Goal: Task Accomplishment & Management: Use online tool/utility

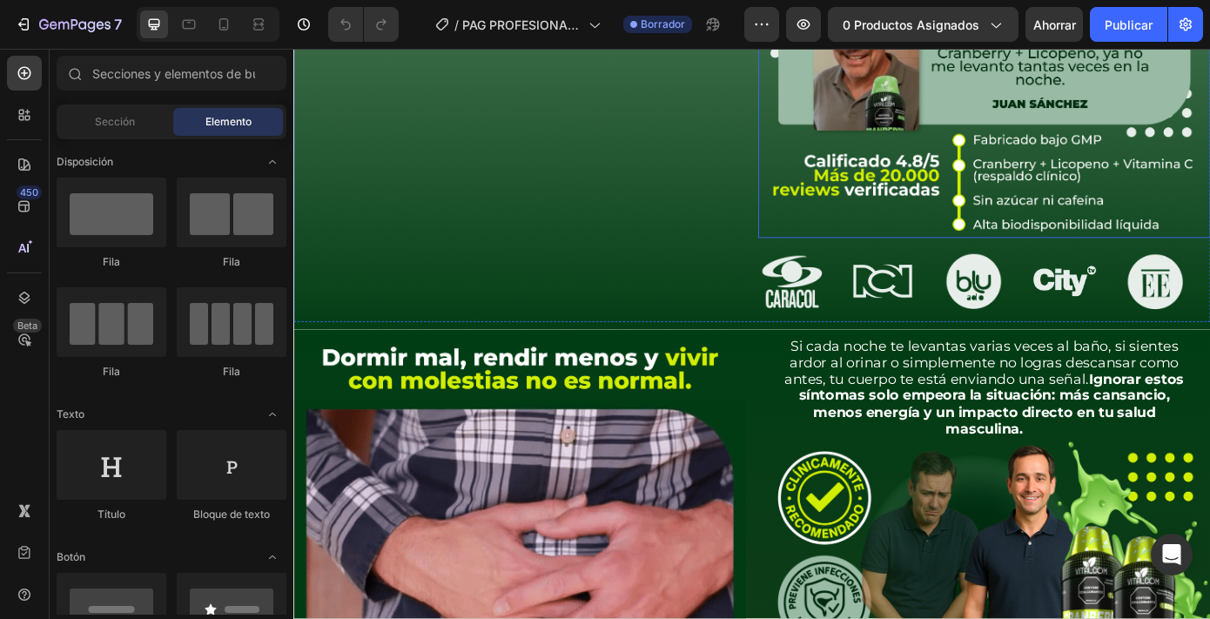
scroll to position [381, 0]
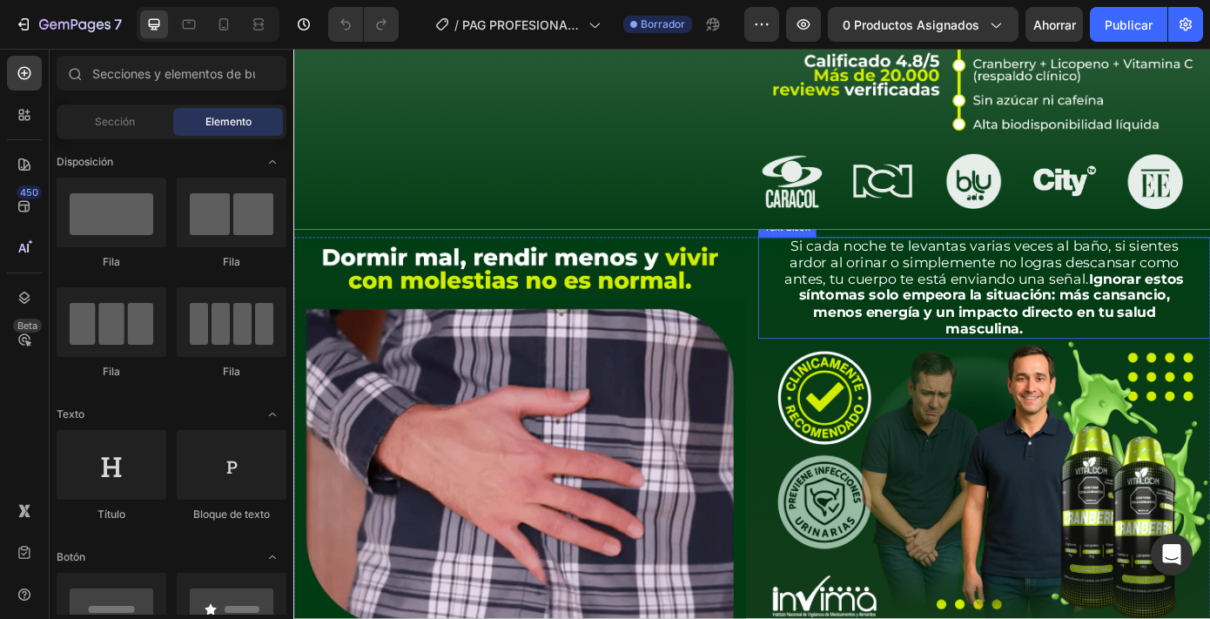
click at [954, 378] on strong "Ignorar estos síntomas solo empeora la situación: más cansancio, menos energía …" at bounding box center [1089, 340] width 440 height 76
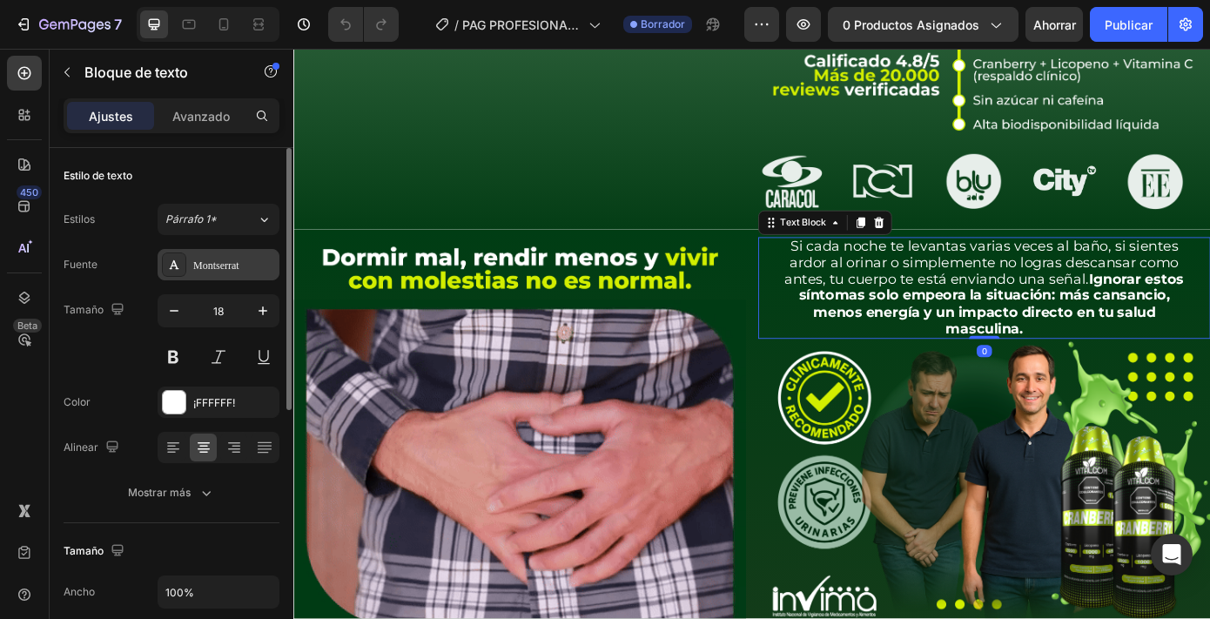
click at [209, 268] on font "Montserrat" at bounding box center [216, 265] width 46 height 12
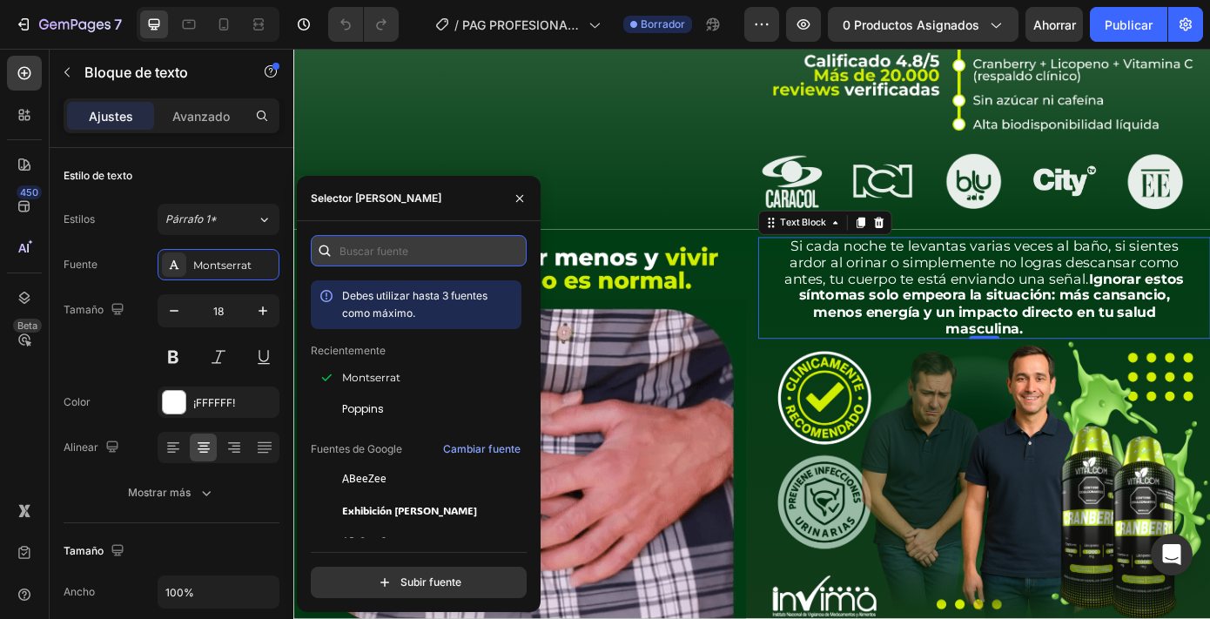
click at [372, 254] on input "text" at bounding box center [419, 250] width 216 height 31
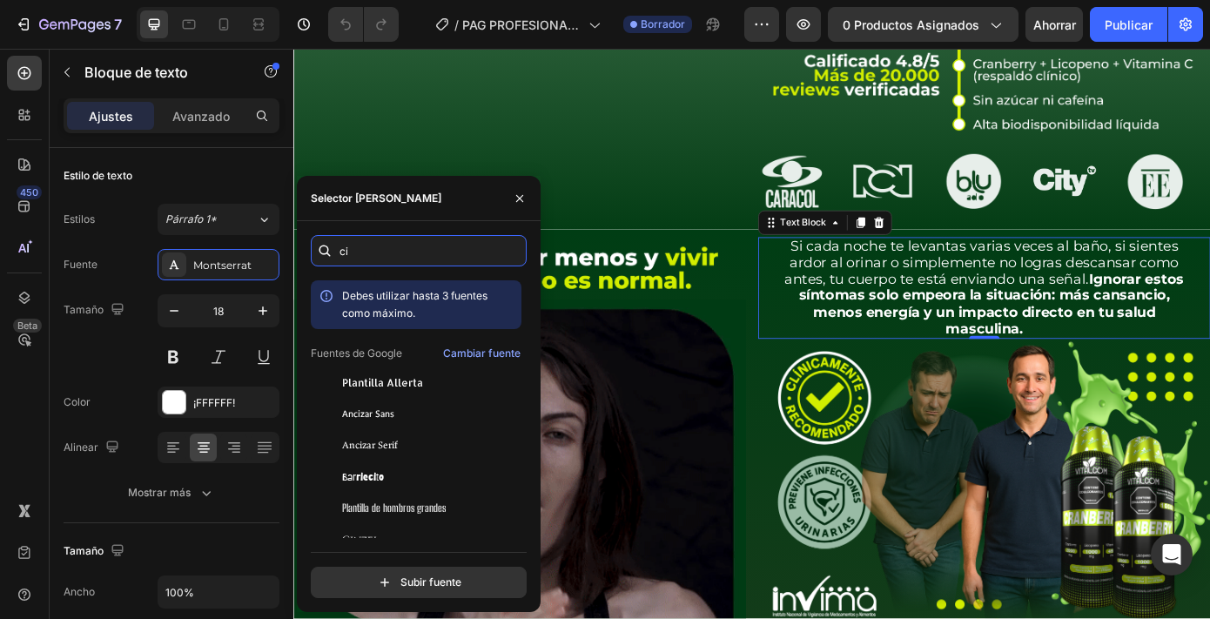
type input "c"
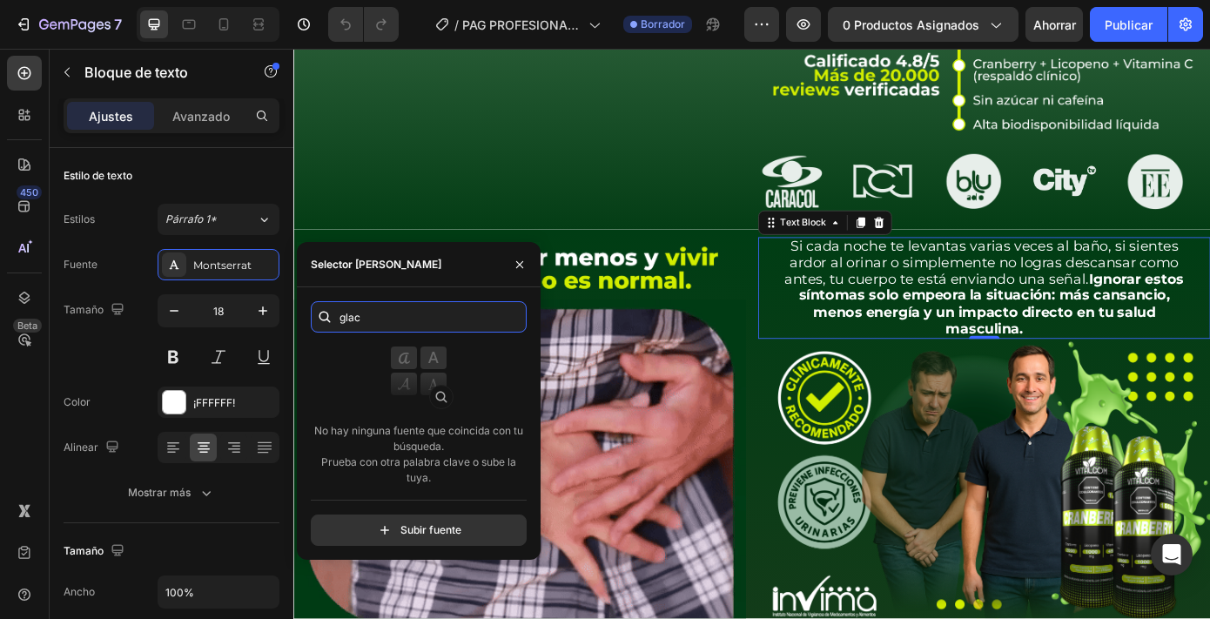
type input "gla"
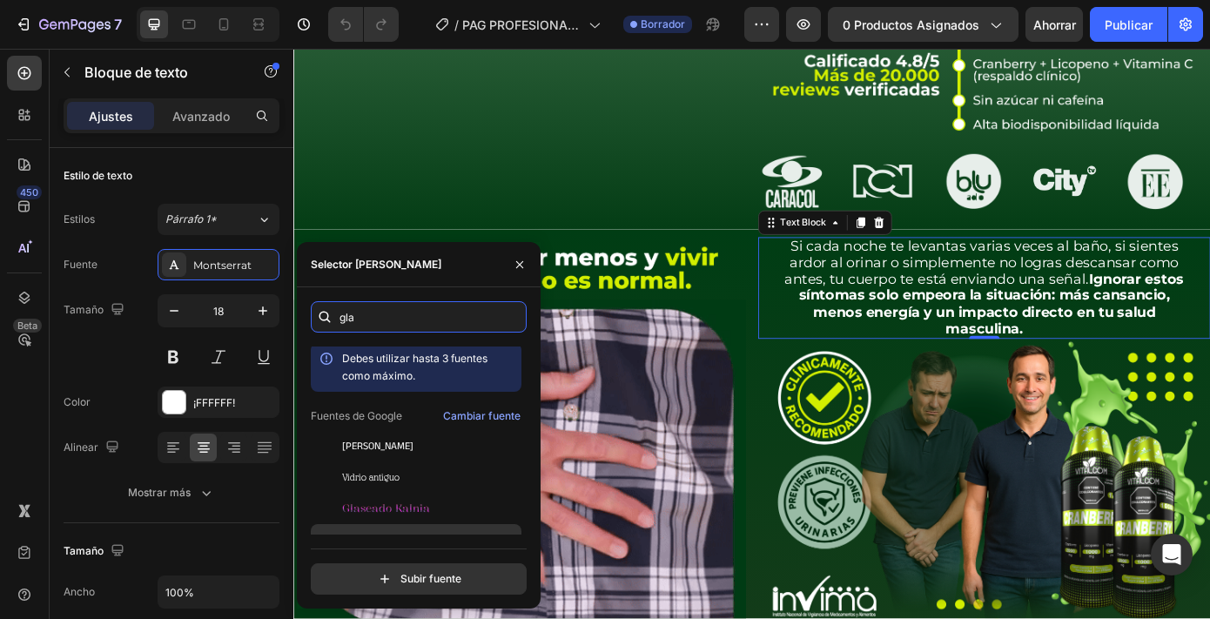
scroll to position [0, 0]
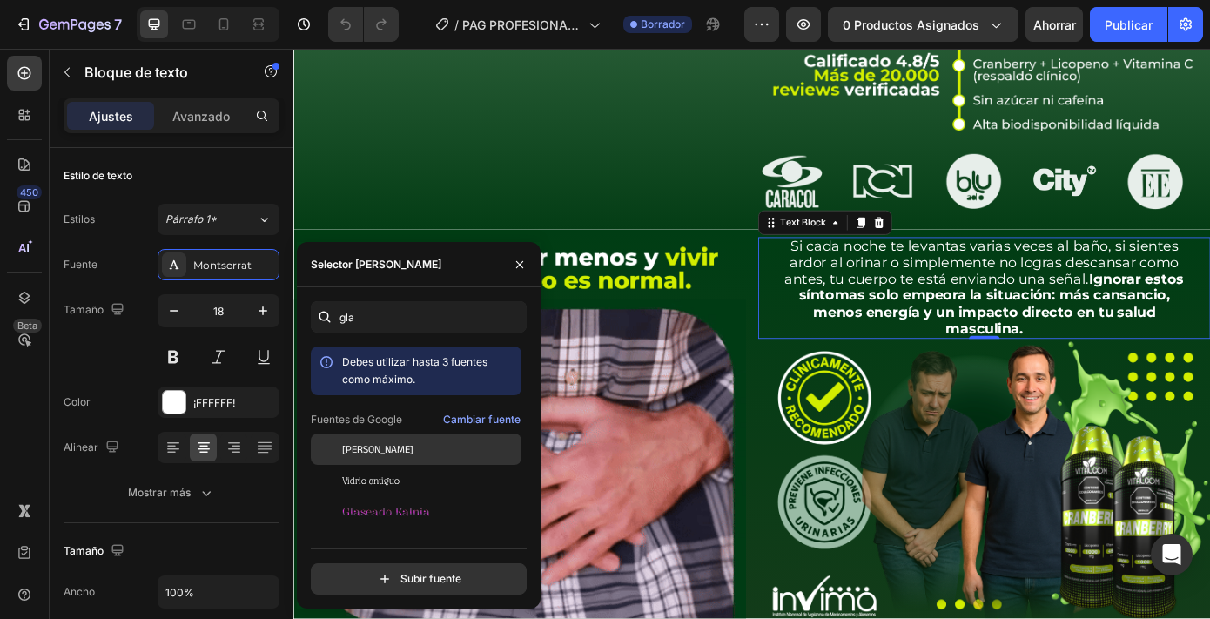
click at [381, 449] on font "[PERSON_NAME]" at bounding box center [377, 449] width 71 height 19
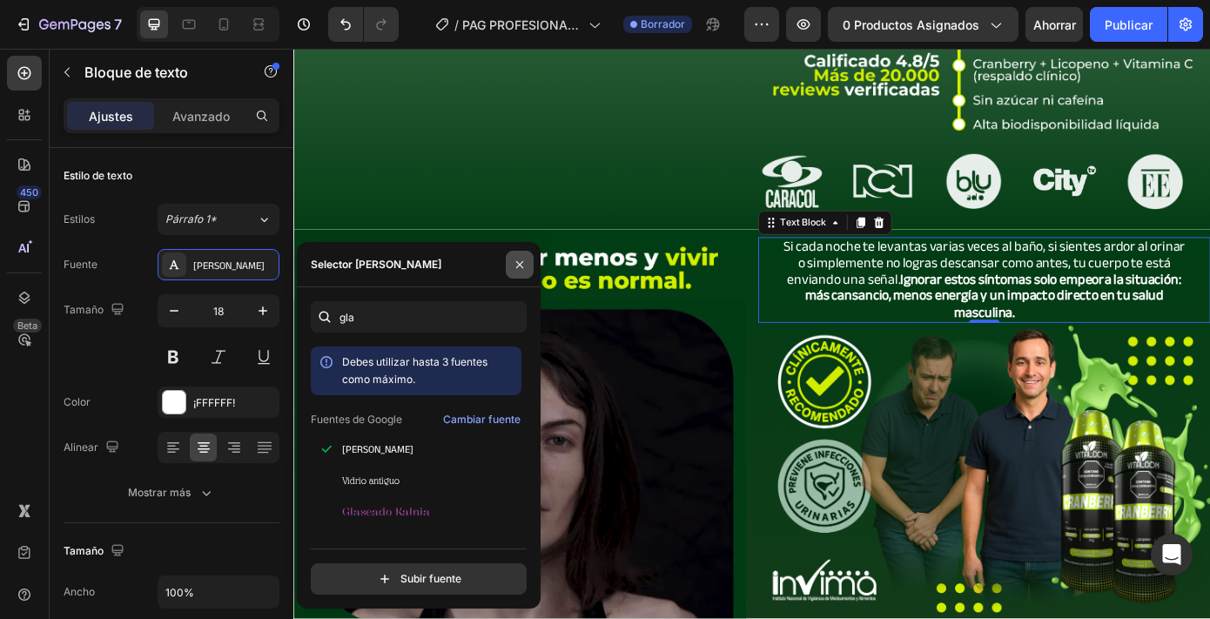
click at [522, 267] on icon "button" at bounding box center [519, 263] width 7 height 7
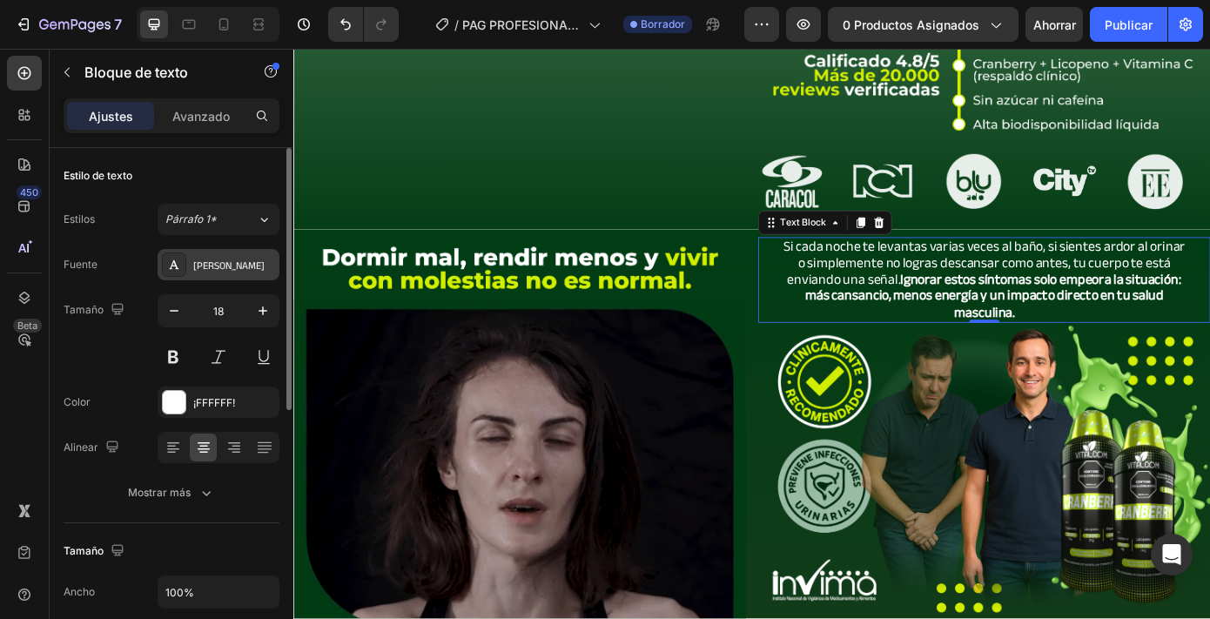
click at [240, 258] on font "[PERSON_NAME]" at bounding box center [228, 265] width 71 height 19
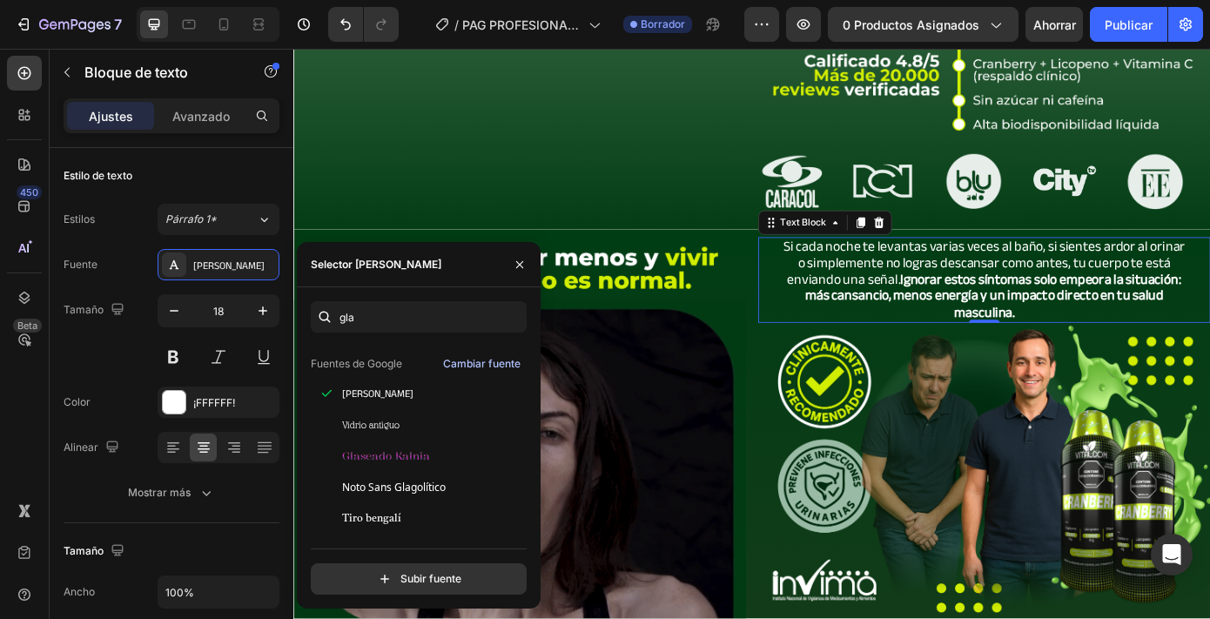
scroll to position [23, 0]
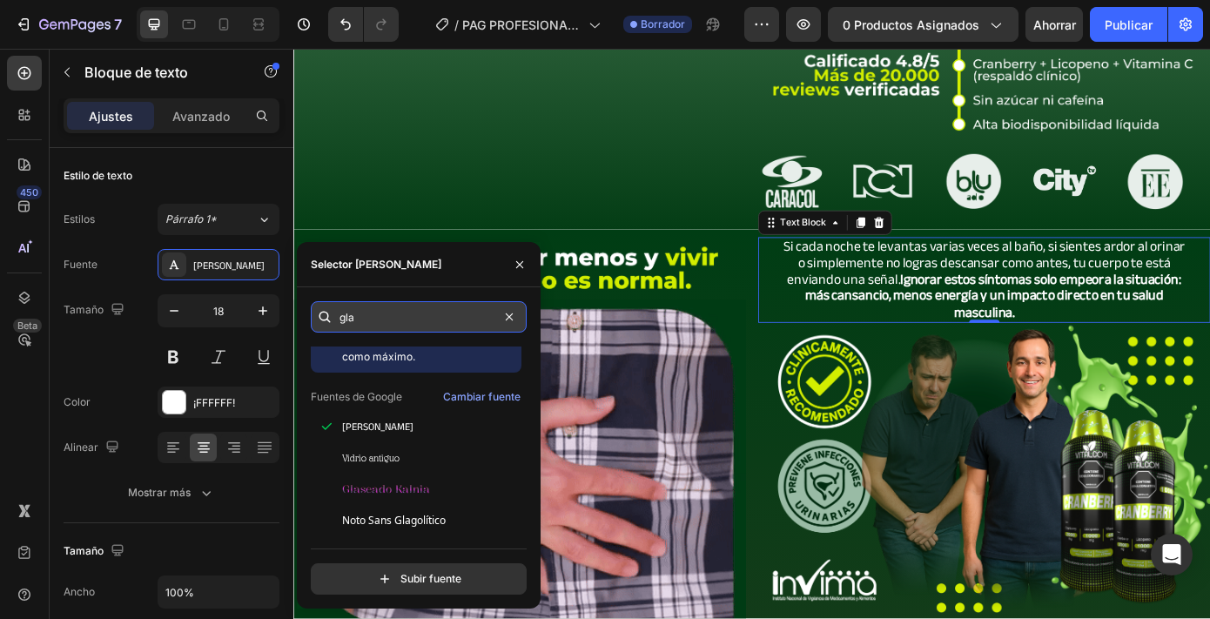
click at [407, 320] on input "gla" at bounding box center [419, 316] width 216 height 31
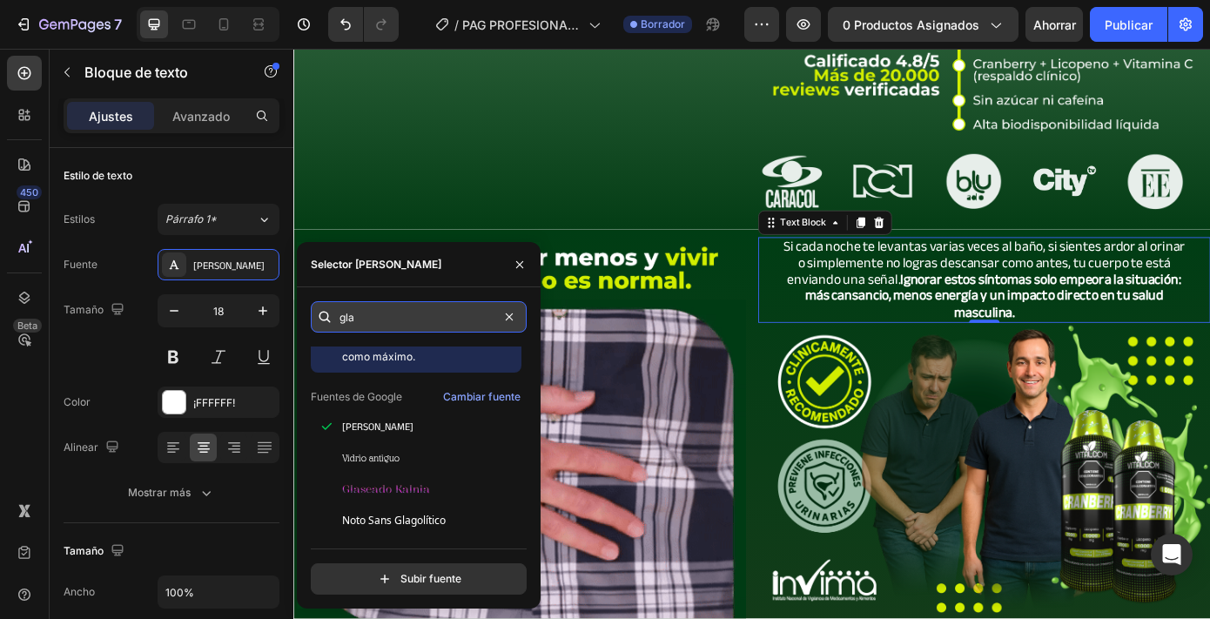
click at [407, 320] on input "gla" at bounding box center [419, 316] width 216 height 31
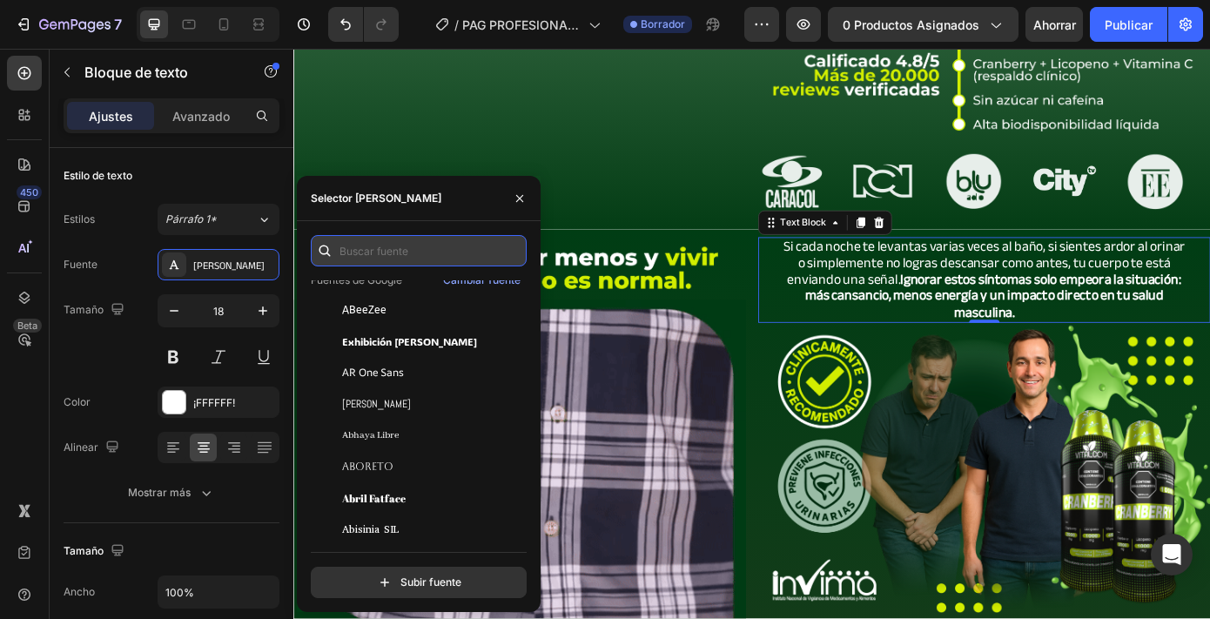
scroll to position [202, 0]
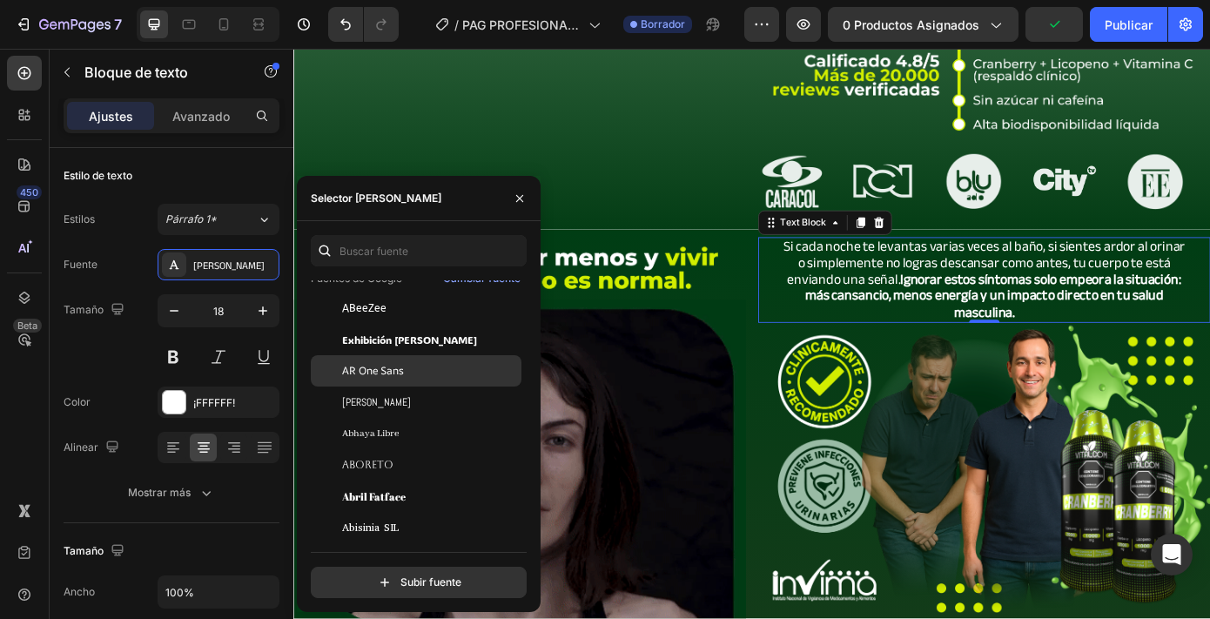
click at [402, 371] on font "AR One Sans" at bounding box center [373, 370] width 62 height 15
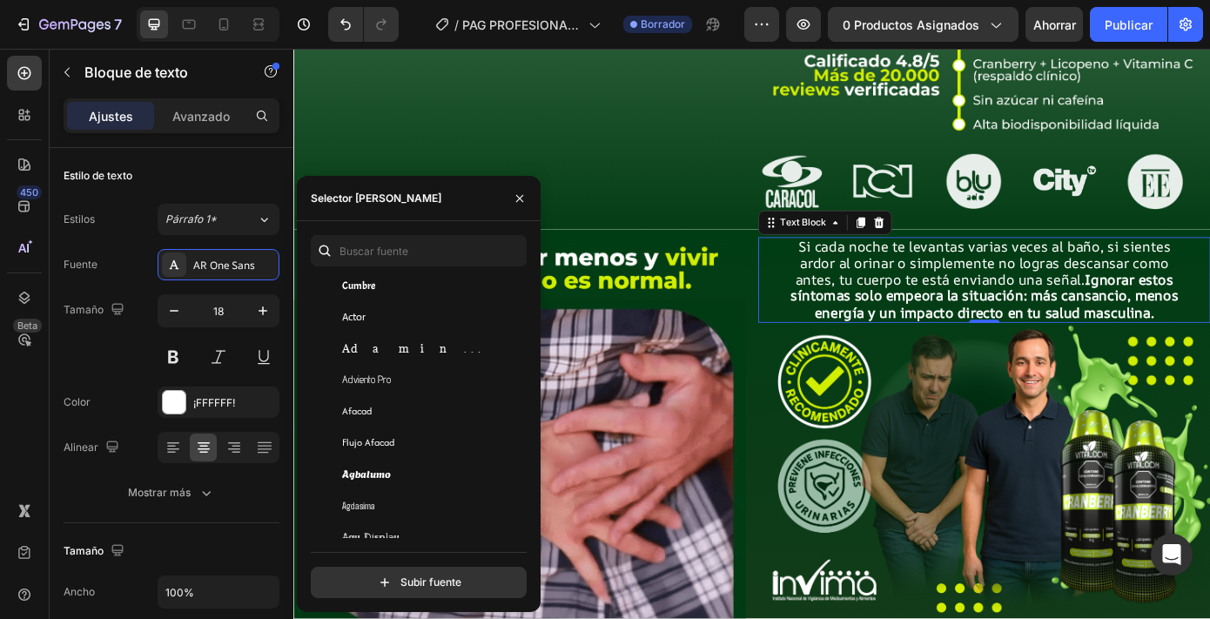
scroll to position [501, 0]
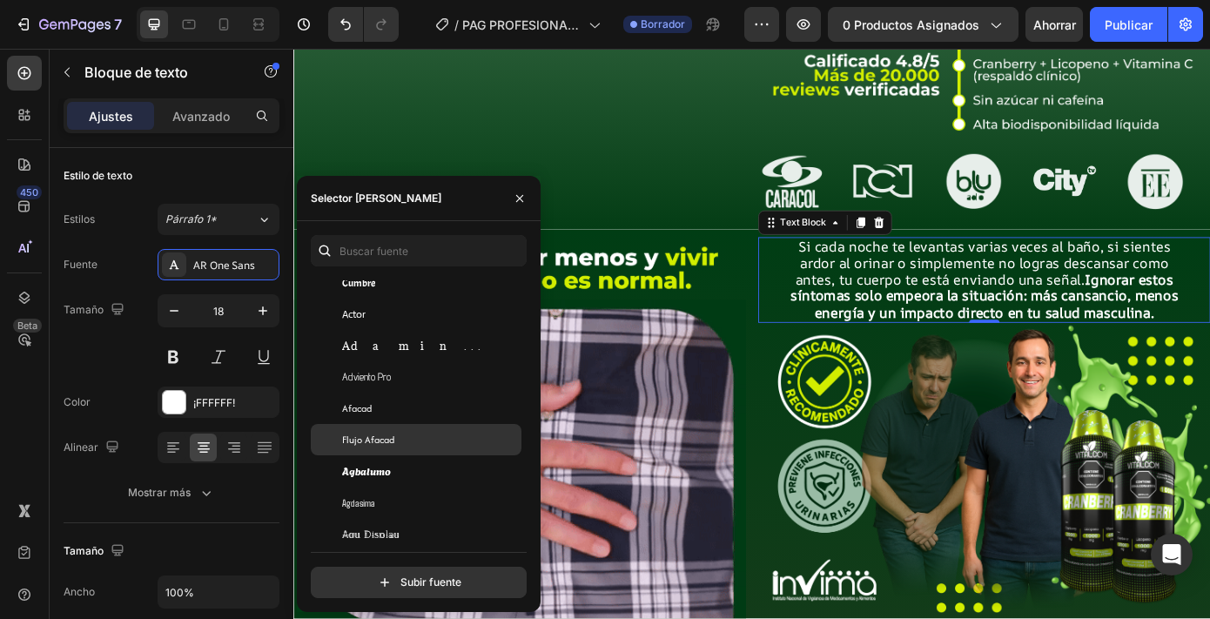
click at [388, 447] on span "Flujo Afacad" at bounding box center [368, 440] width 52 height 16
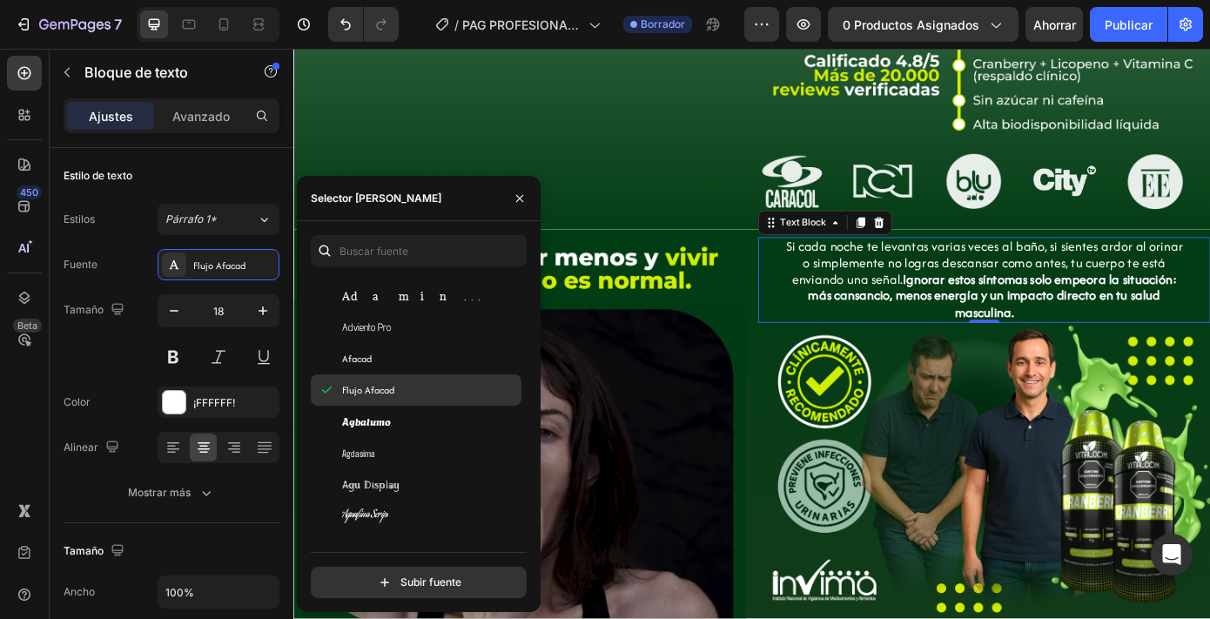
scroll to position [557, 0]
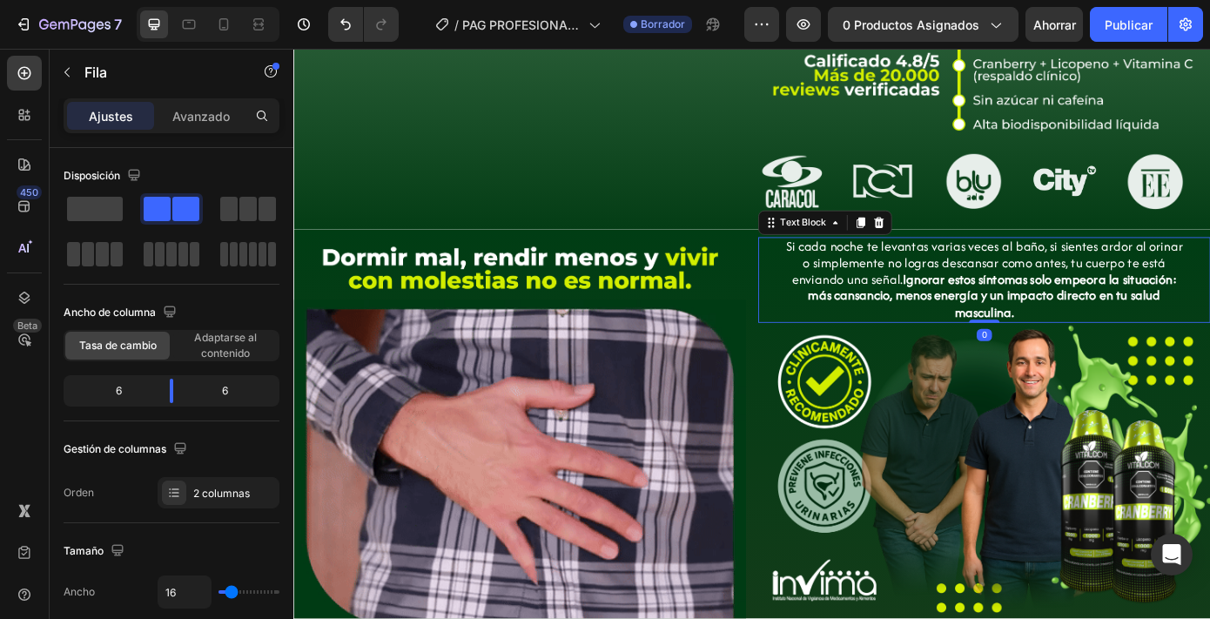
click at [959, 360] on p "Si cada noche te levantas varias veces al baño, si sientes ardor al orinar o si…" at bounding box center [1081, 313] width 460 height 94
